Goal: Find specific page/section: Find specific page/section

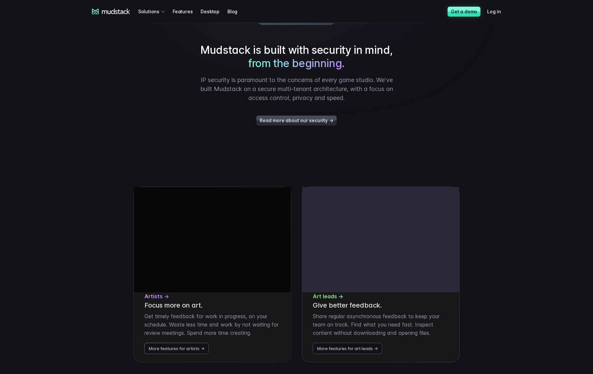
scroll to position [1291, 0]
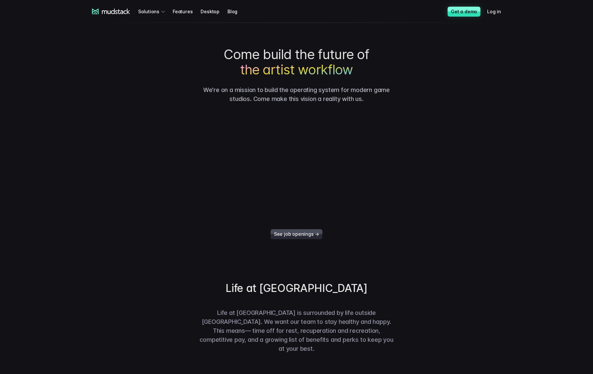
click at [295, 231] on link "See job openings →" at bounding box center [297, 234] width 52 height 10
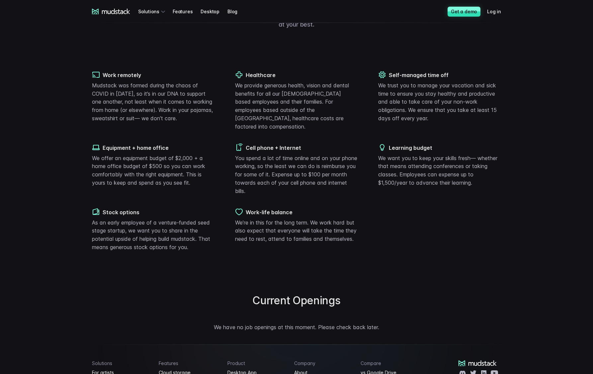
scroll to position [324, 0]
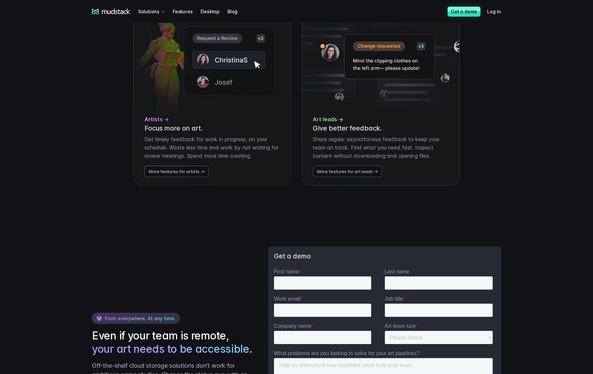
scroll to position [1571, 0]
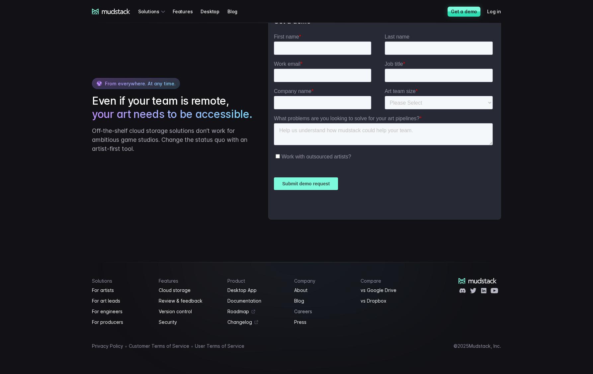
click at [303, 315] on link "Careers" at bounding box center [323, 312] width 59 height 8
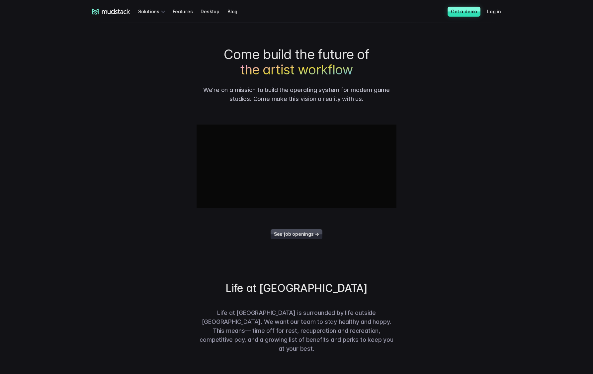
click at [294, 234] on link "See job openings →" at bounding box center [297, 234] width 52 height 10
